Goal: Navigation & Orientation: Find specific page/section

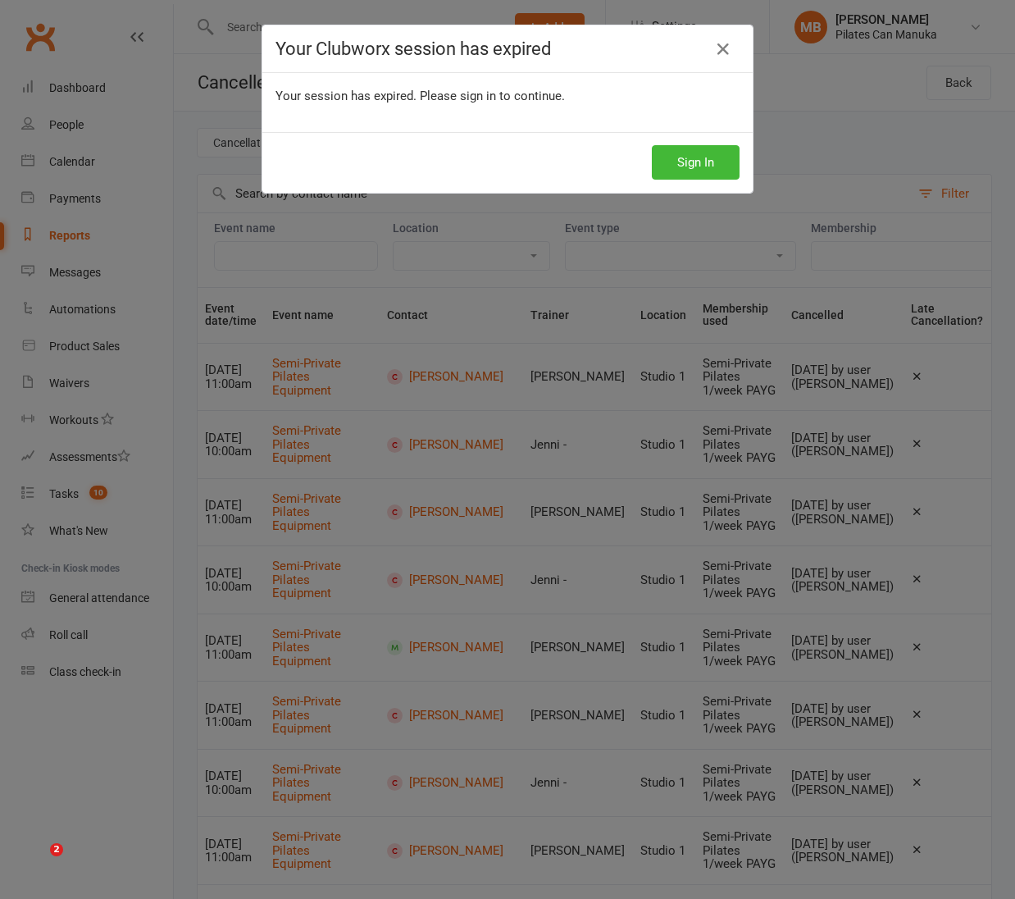
click at [670, 154] on button "Sign In" at bounding box center [696, 162] width 88 height 34
